Goal: Check status: Check status

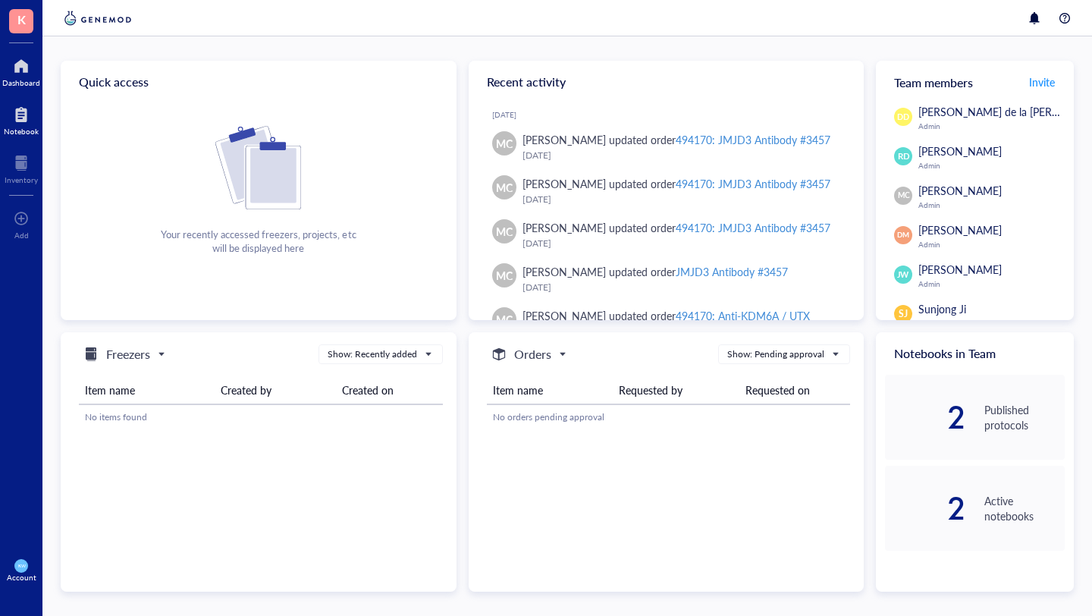
click at [17, 133] on div "Notebook" at bounding box center [21, 131] width 35 height 9
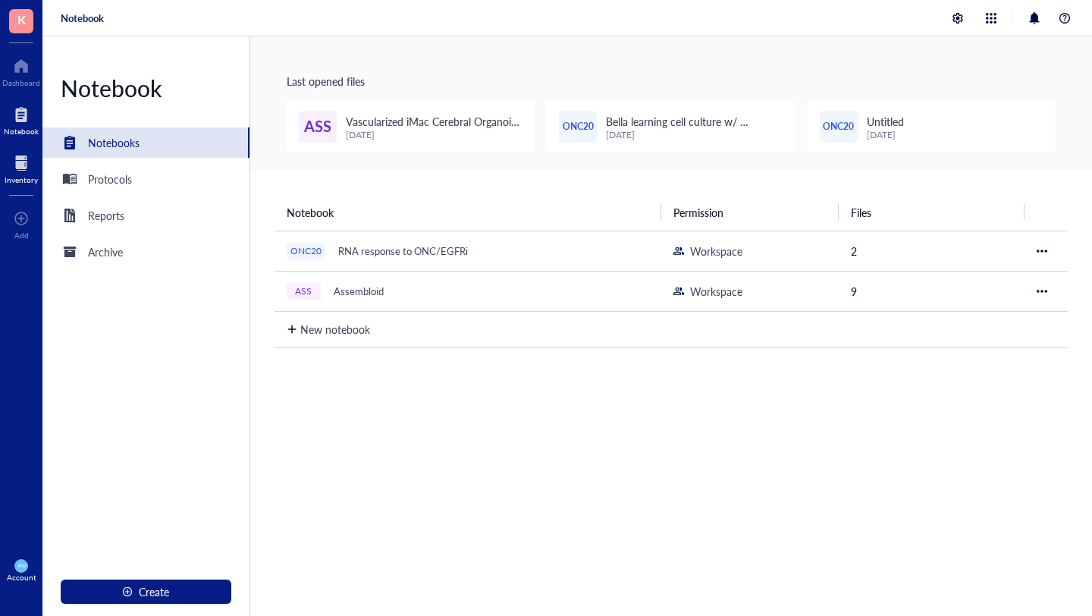
click at [12, 165] on div at bounding box center [21, 163] width 33 height 24
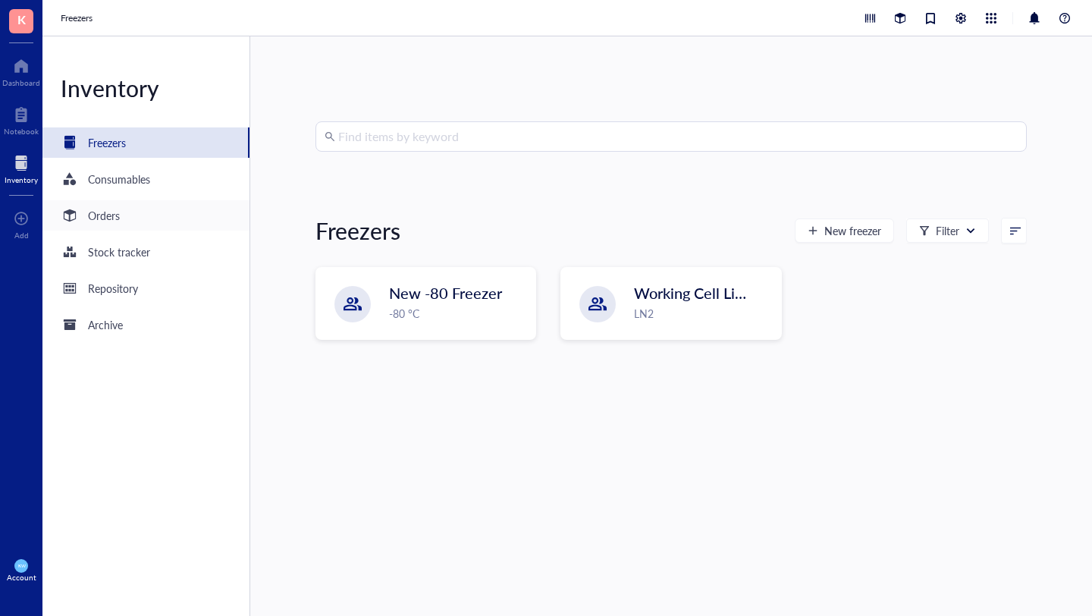
click at [83, 209] on div "Orders" at bounding box center [90, 215] width 59 height 18
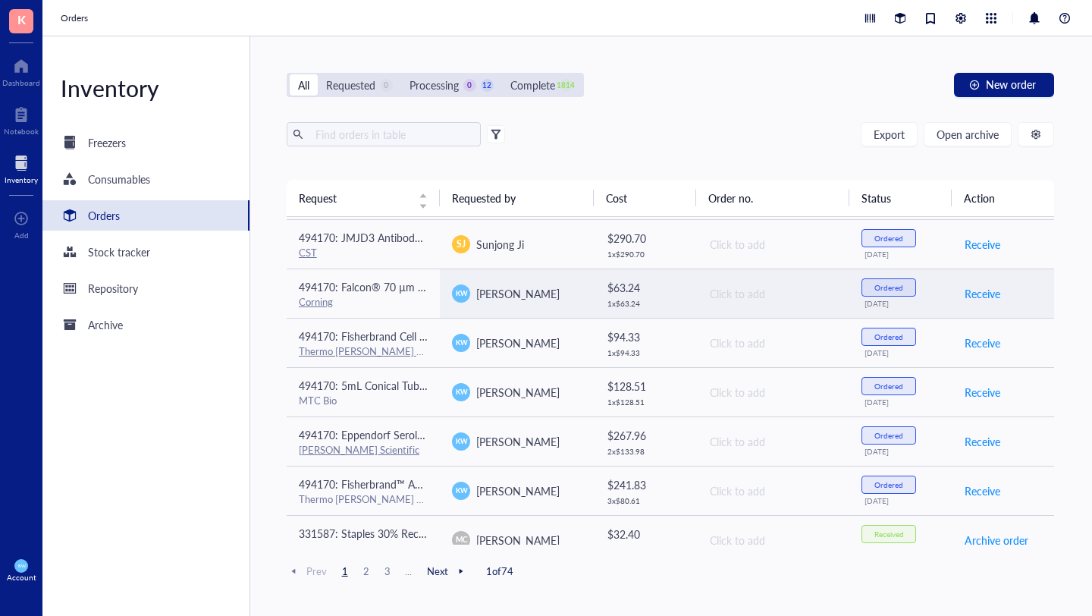
scroll to position [165, 0]
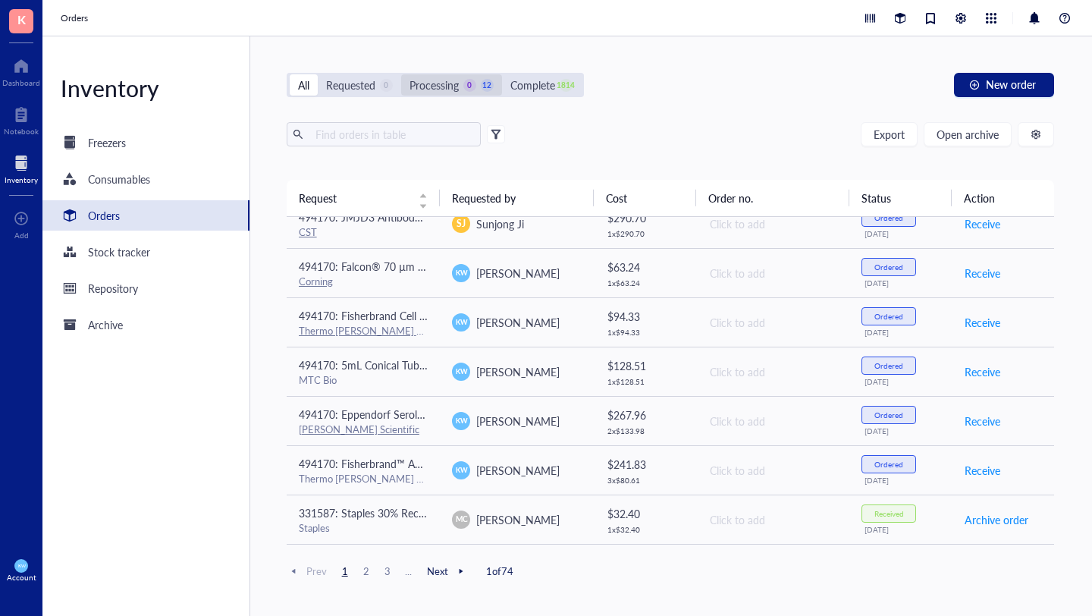
click at [448, 87] on div "Processing" at bounding box center [434, 85] width 49 height 17
click at [401, 74] on input "Processing 0 12" at bounding box center [401, 74] width 0 height 0
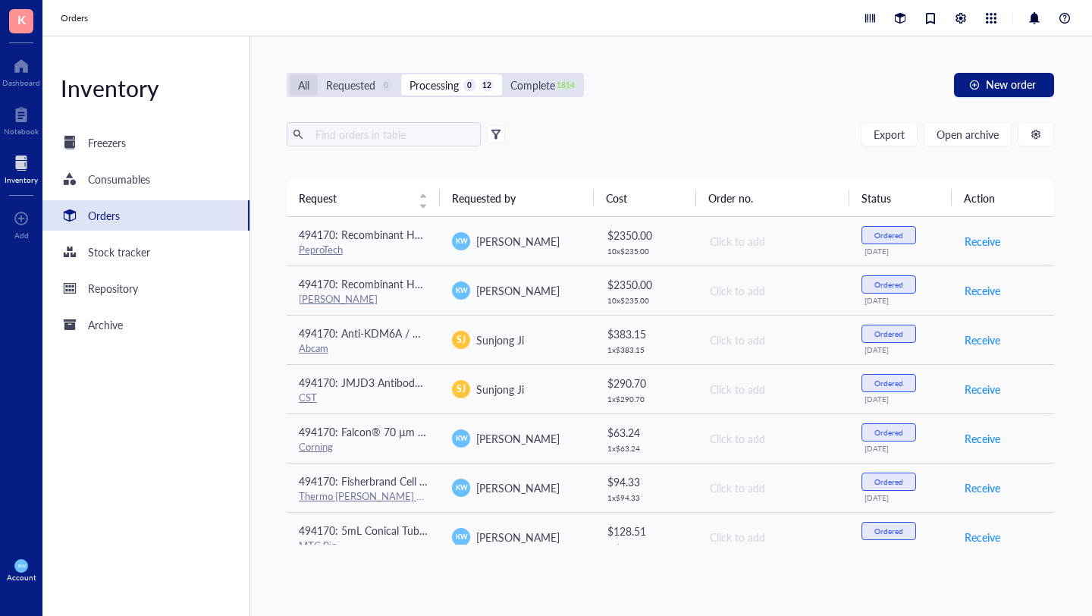
click at [298, 89] on div "All" at bounding box center [303, 85] width 11 height 17
click at [290, 74] on input "All" at bounding box center [290, 74] width 0 height 0
